Goal: Transaction & Acquisition: Purchase product/service

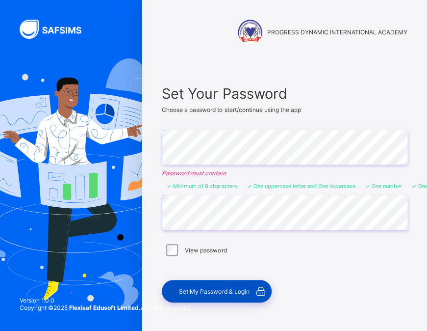
click at [229, 290] on span "Set My Password & Login" at bounding box center [214, 290] width 70 height 7
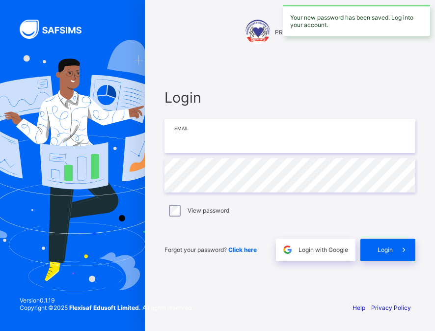
click at [207, 138] on input "email" at bounding box center [289, 136] width 251 height 34
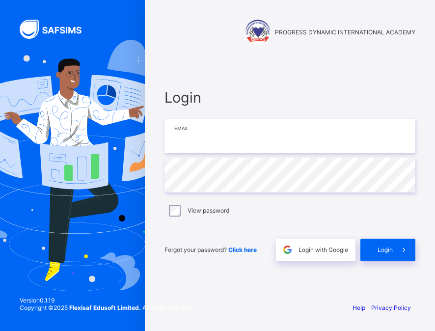
type input "**********"
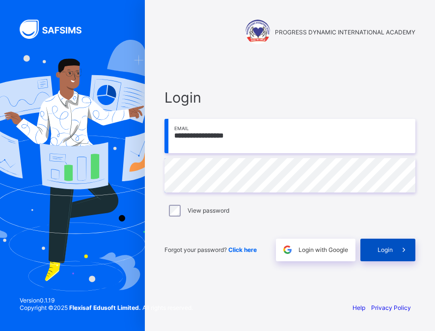
click at [385, 251] on span "Login" at bounding box center [384, 249] width 15 height 7
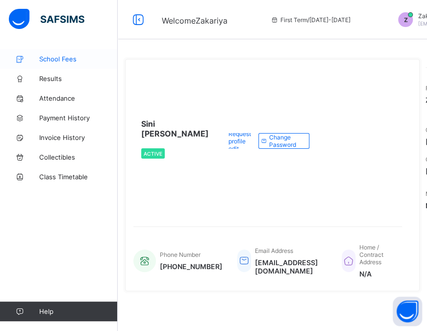
click at [69, 57] on span "School Fees" at bounding box center [78, 59] width 78 height 8
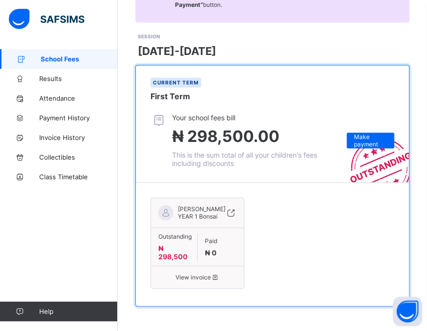
scroll to position [144, 0]
click at [197, 277] on span "View invoice" at bounding box center [197, 276] width 78 height 7
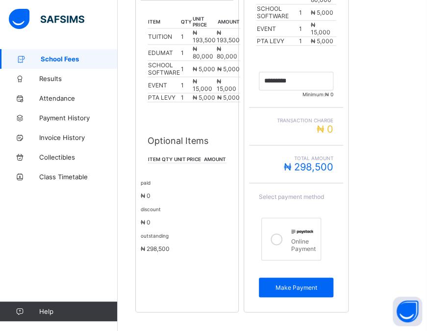
scroll to position [311, 0]
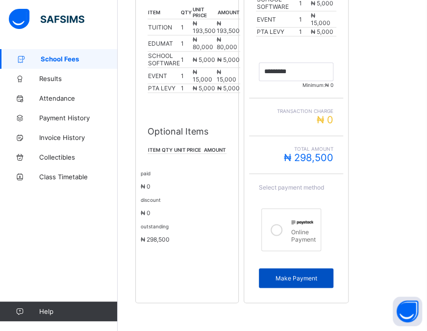
click at [302, 279] on span "Make Payment" at bounding box center [296, 277] width 60 height 7
click at [302, 229] on div "Online Payment" at bounding box center [303, 234] width 25 height 17
click at [296, 277] on span "Make Payment" at bounding box center [296, 277] width 60 height 7
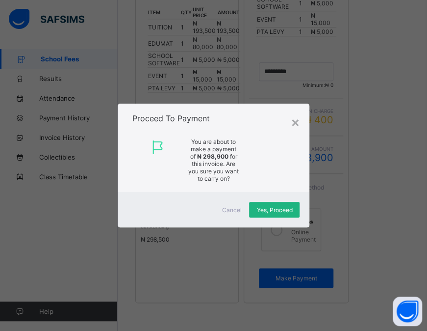
click at [280, 207] on span "Yes, Proceed" at bounding box center [275, 209] width 36 height 7
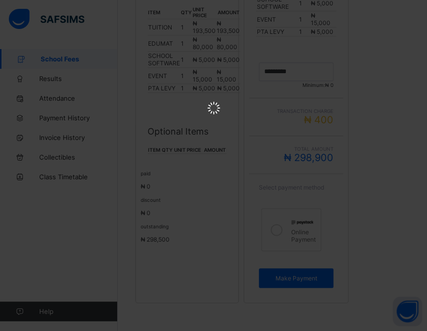
scroll to position [0, 0]
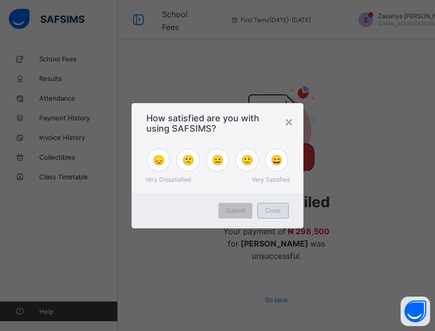
click at [277, 210] on span "Close" at bounding box center [273, 210] width 16 height 7
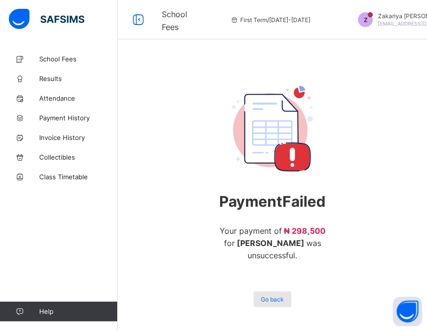
click at [269, 303] on span "Go back" at bounding box center [272, 298] width 23 height 7
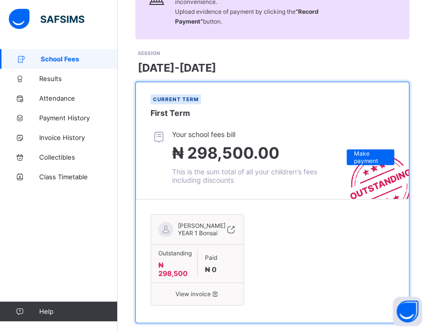
scroll to position [118, 0]
